Goal: Information Seeking & Learning: Learn about a topic

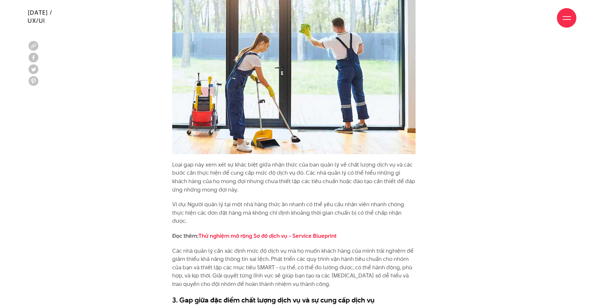
scroll to position [1232, 0]
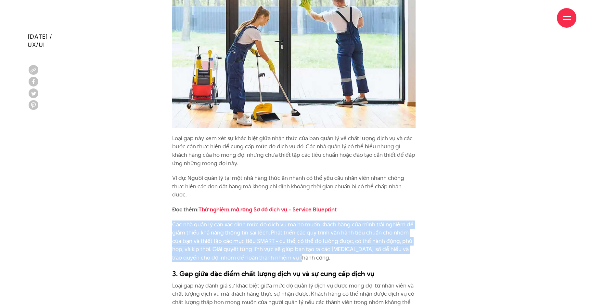
drag, startPoint x: 173, startPoint y: 198, endPoint x: 304, endPoint y: 235, distance: 136.5
click at [304, 235] on p "Các nhà quản lý cần xác định mức độ dịch vụ mà họ muốn khách hàng của mình trải…" at bounding box center [294, 241] width 244 height 42
click at [320, 223] on p "Các nhà quản lý cần xác định mức độ dịch vụ mà họ muốn khách hàng của mình trải…" at bounding box center [294, 241] width 244 height 42
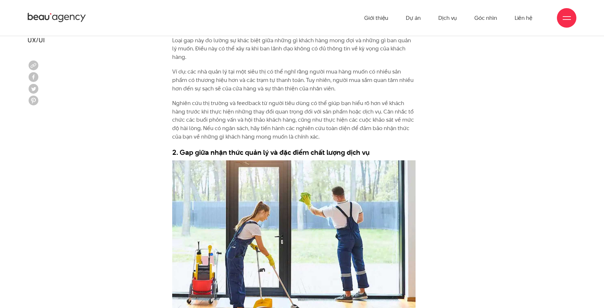
scroll to position [1005, 0]
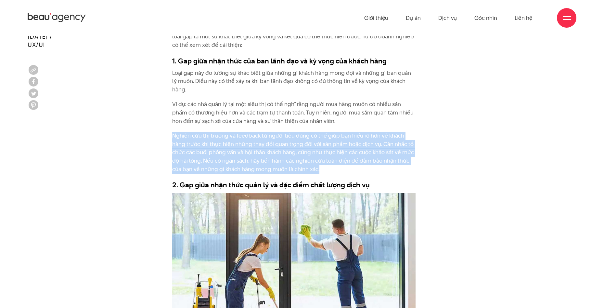
drag, startPoint x: 172, startPoint y: 117, endPoint x: 316, endPoint y: 151, distance: 148.2
click at [316, 151] on p "Nghiên cứu thị trường và feedback từ người tiêu dùng có thể giúp bạn hiểu rõ hơ…" at bounding box center [294, 153] width 244 height 42
copy p "Nghiên cứu thị trường và feedback từ người tiêu dùng có thể giúp bạn hiểu rõ hơ…"
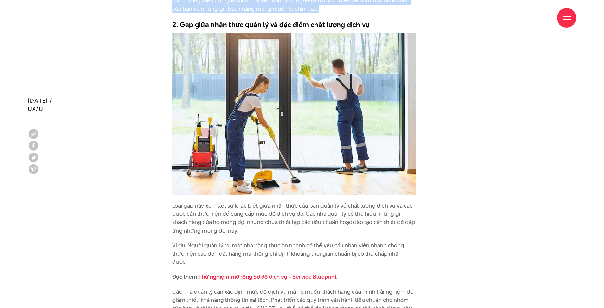
scroll to position [1232, 0]
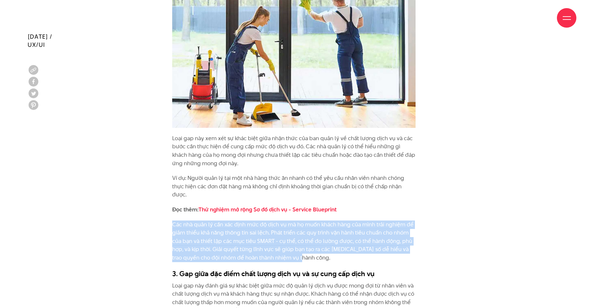
drag, startPoint x: 172, startPoint y: 197, endPoint x: 309, endPoint y: 230, distance: 140.4
click at [309, 230] on p "Các nhà quản lý cần xác định mức độ dịch vụ mà họ muốn khách hàng của mình trải…" at bounding box center [294, 241] width 244 height 42
copy p "Các nhà quản lý cần xác định mức độ dịch vụ mà họ muốn khách hàng của mình trải…"
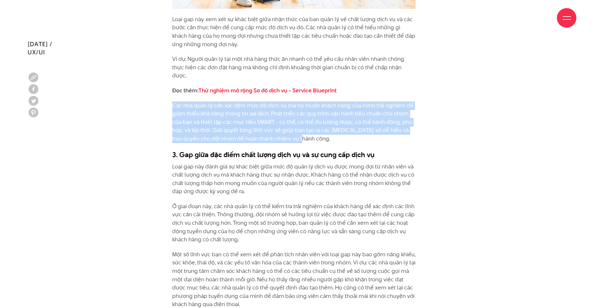
scroll to position [1362, 0]
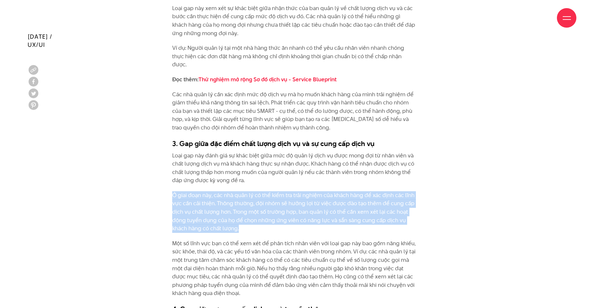
drag, startPoint x: 173, startPoint y: 167, endPoint x: 247, endPoint y: 203, distance: 81.7
click at [247, 203] on p "Ở giai đoạn này, các nhà quản lý có thể kiểm tra trải nghiệm của khách hàng để …" at bounding box center [294, 212] width 244 height 42
copy p "Ở giai đoạn này, các nhà quản lý có thể kiểm tra trải nghiệm của khách hàng để …"
